Goal: Information Seeking & Learning: Find specific fact

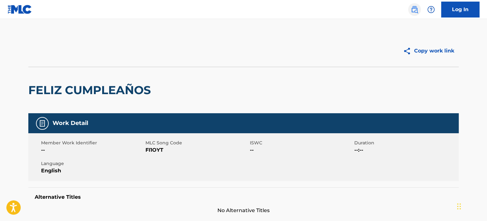
click at [418, 10] on link at bounding box center [414, 9] width 13 height 13
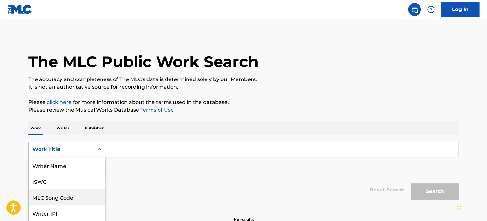
click at [99, 150] on div "8 results available. Use Up and Down to choose options, press Enter to select t…" at bounding box center [66, 150] width 77 height 16
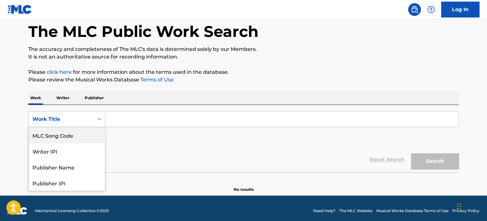
scroll to position [32, 0]
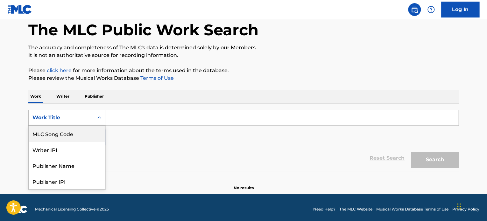
click at [55, 136] on div "MLC Song Code" at bounding box center [67, 134] width 76 height 16
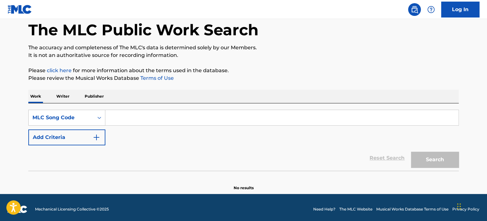
click at [113, 118] on input "Search Form" at bounding box center [281, 117] width 353 height 15
paste input "UVAGLO"
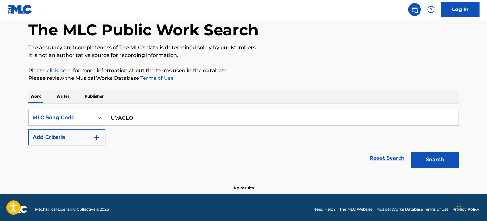
type input "UVAGLO"
click at [411, 152] on button "Search" at bounding box center [435, 160] width 48 height 16
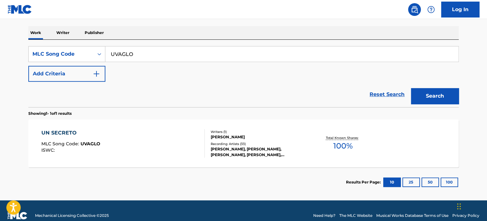
scroll to position [105, 0]
